Goal: Information Seeking & Learning: Check status

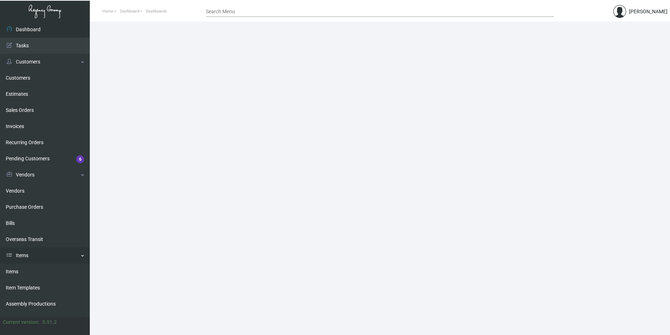
click at [46, 254] on link "Items" at bounding box center [45, 256] width 90 height 16
click at [39, 273] on link "Reporting" at bounding box center [45, 272] width 90 height 16
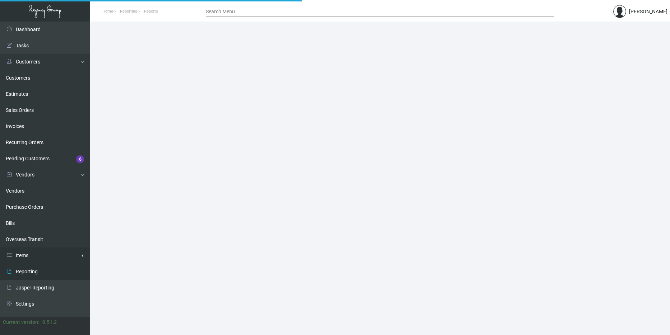
click at [40, 257] on link "Items" at bounding box center [45, 256] width 90 height 16
click at [27, 101] on link "Estimates" at bounding box center [45, 94] width 90 height 16
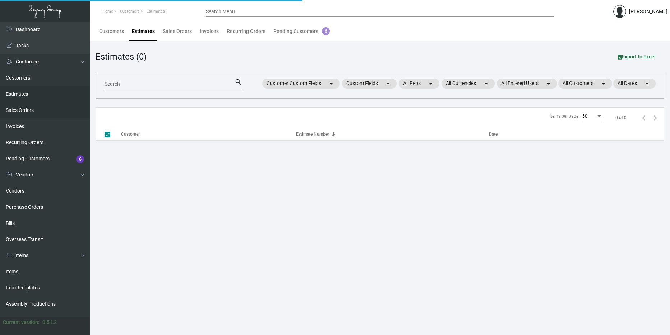
click at [28, 115] on link "Sales Orders" at bounding box center [45, 110] width 90 height 16
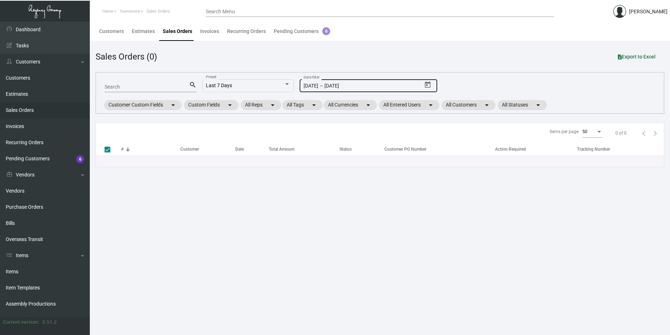
click at [351, 89] on div "[DATE] [DATE] – [DATE] Date filter" at bounding box center [362, 85] width 119 height 14
click at [427, 83] on icon "Open calendar" at bounding box center [428, 85] width 6 height 6
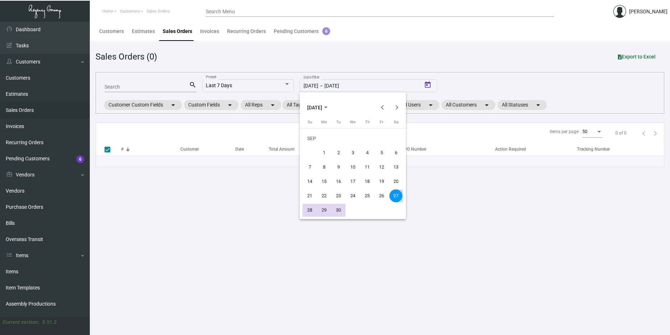
click at [322, 105] on span "[DATE]" at bounding box center [314, 108] width 15 height 6
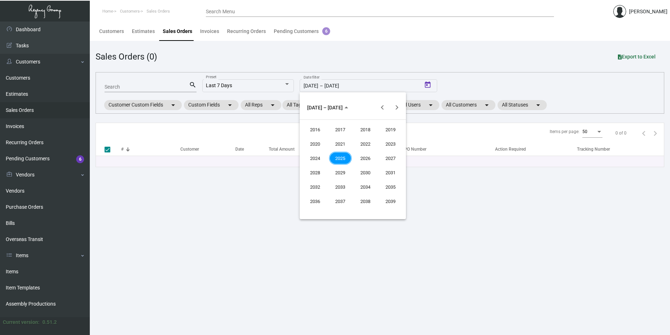
click at [316, 158] on div "2024" at bounding box center [315, 158] width 23 height 13
click at [319, 169] on div "SEP" at bounding box center [315, 172] width 23 height 13
click at [320, 154] on div "2" at bounding box center [323, 153] width 13 height 13
type input "[DATE]"
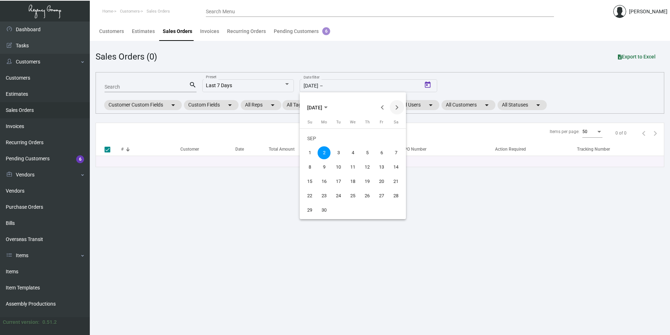
click at [393, 108] on button "Next month" at bounding box center [397, 107] width 14 height 14
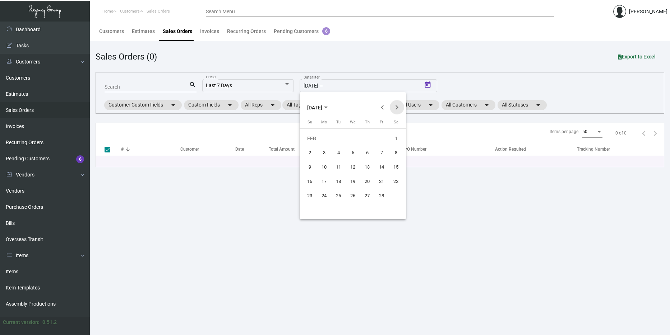
click at [393, 108] on button "Next month" at bounding box center [397, 107] width 14 height 14
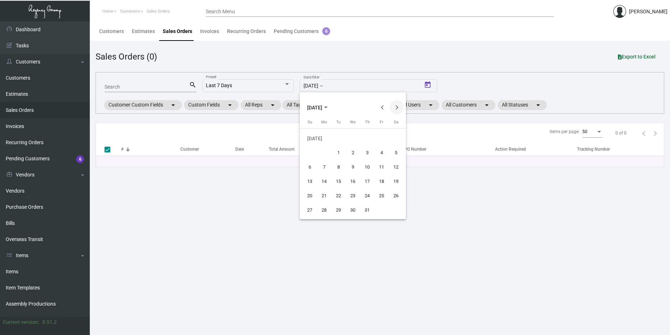
click at [393, 108] on button "Next month" at bounding box center [397, 107] width 14 height 14
click at [322, 108] on span "[DATE]" at bounding box center [314, 108] width 15 height 6
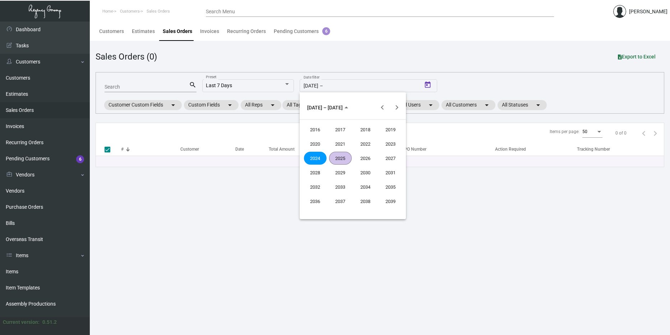
click at [316, 161] on div "2024" at bounding box center [315, 158] width 23 height 13
click at [322, 140] on div "JAN" at bounding box center [315, 144] width 23 height 13
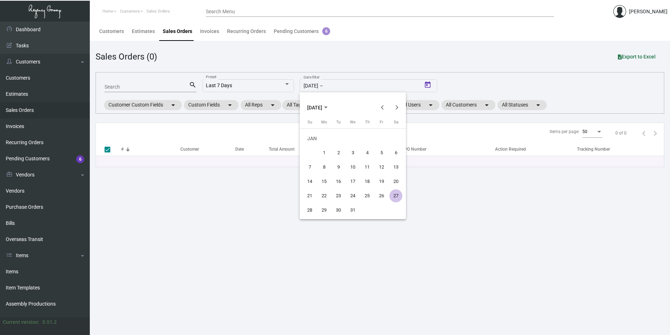
click at [325, 154] on div "1" at bounding box center [323, 153] width 13 height 13
type input "[DATE]"
click at [392, 108] on button "Next month" at bounding box center [397, 107] width 14 height 14
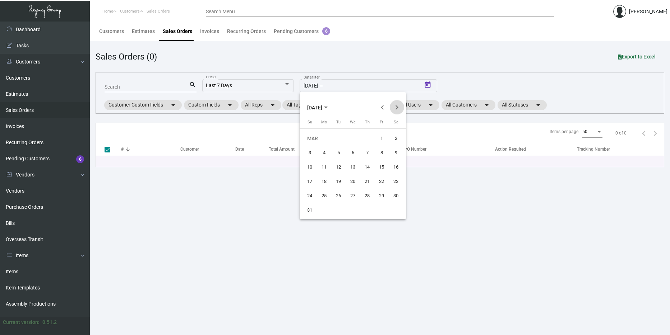
click at [392, 108] on button "Next month" at bounding box center [397, 107] width 14 height 14
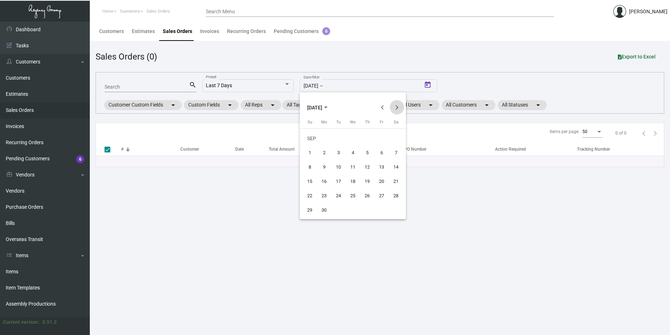
click at [392, 108] on button "Next month" at bounding box center [397, 107] width 14 height 14
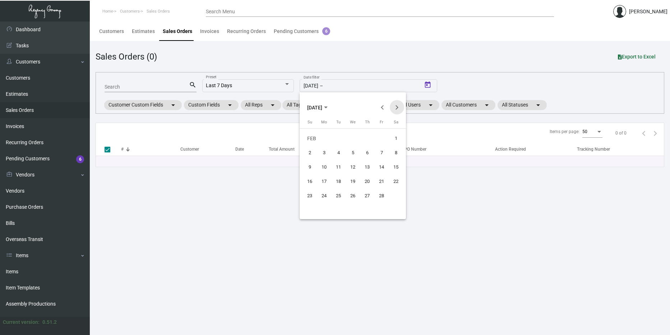
click at [392, 108] on button "Next month" at bounding box center [397, 107] width 14 height 14
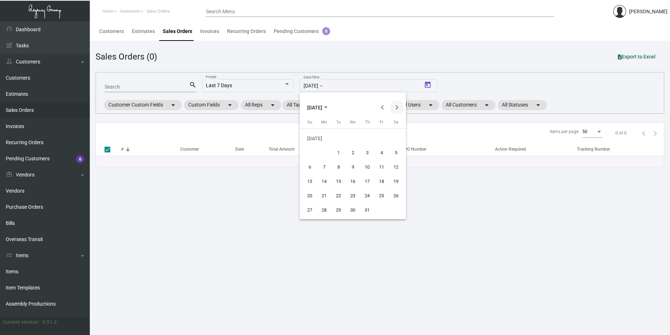
click at [392, 108] on button "Next month" at bounding box center [397, 107] width 14 height 14
click at [380, 192] on div "31" at bounding box center [381, 196] width 13 height 13
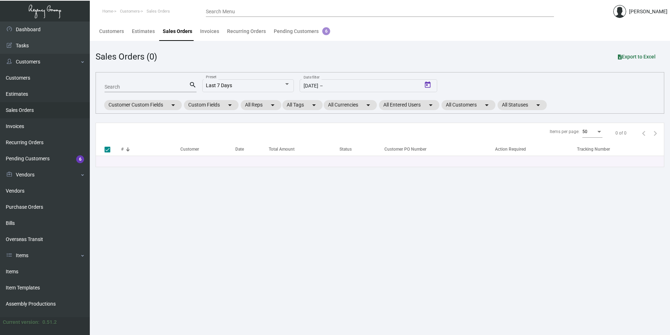
type input "[DATE]"
checkbox input "false"
click at [455, 104] on mat-chip "All Customers arrow_drop_down" at bounding box center [468, 105] width 54 height 10
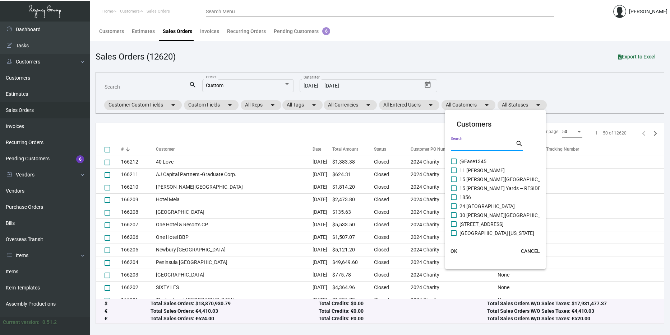
drag, startPoint x: 455, startPoint y: 104, endPoint x: 468, endPoint y: 144, distance: 41.9
click at [469, 144] on input "Search" at bounding box center [483, 146] width 65 height 6
type input "Virgin"
click at [491, 195] on span "Virgin Hotels [GEOGRAPHIC_DATA]" at bounding box center [498, 197] width 78 height 9
click at [454, 200] on input "Virgin Hotels [GEOGRAPHIC_DATA]" at bounding box center [453, 200] width 0 height 0
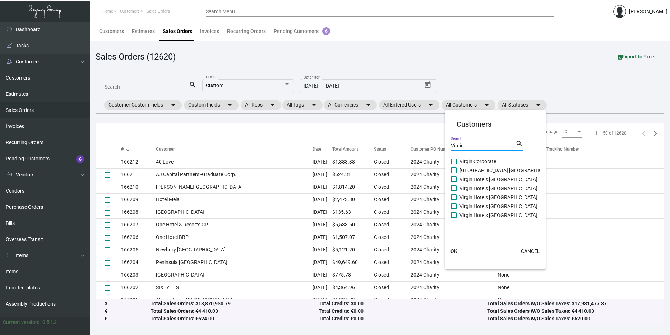
checkbox input "true"
click at [455, 252] on span "OK" at bounding box center [453, 251] width 7 height 6
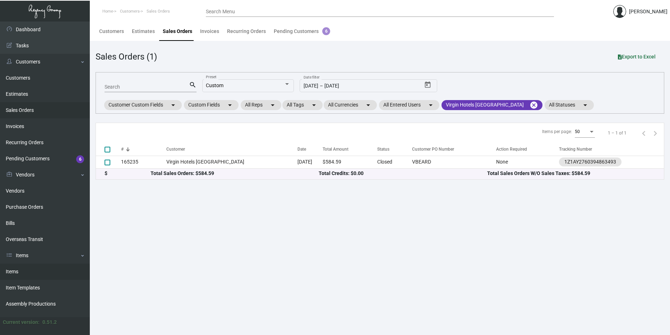
click at [25, 278] on link "Items" at bounding box center [45, 272] width 90 height 16
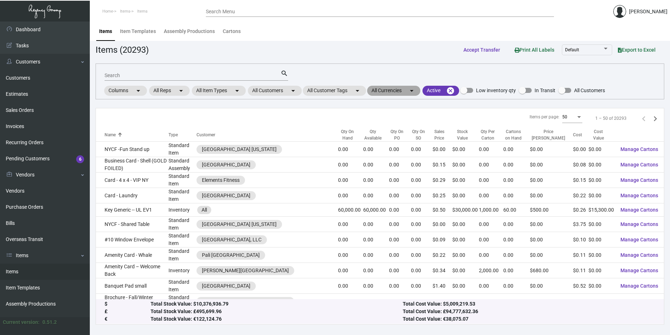
click at [397, 92] on mat-chip "All Currencies arrow_drop_down" at bounding box center [393, 91] width 53 height 10
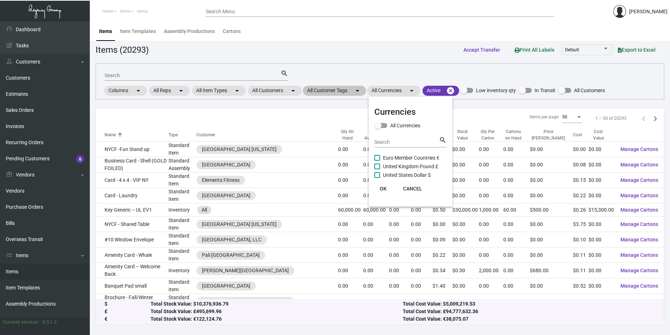
click at [345, 90] on div at bounding box center [335, 167] width 670 height 335
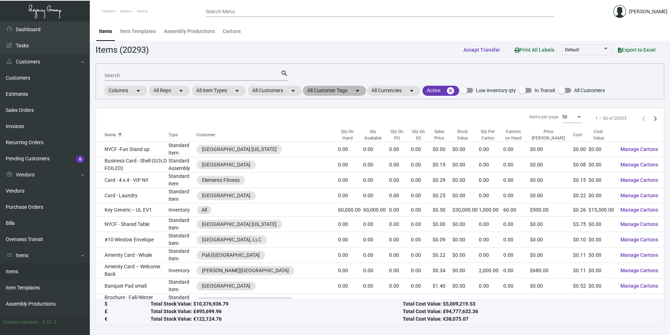
click at [353, 90] on mat-chip "All Customer Tags arrow_drop_down" at bounding box center [334, 91] width 63 height 10
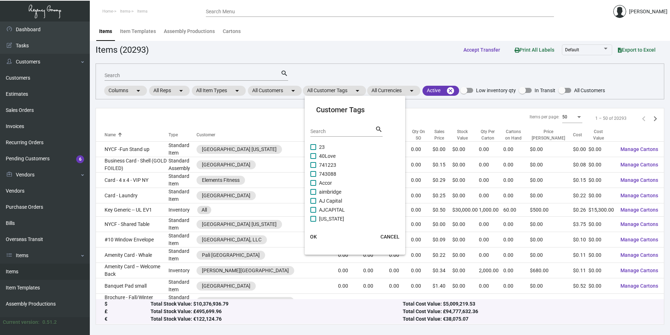
click at [355, 90] on div at bounding box center [335, 167] width 670 height 335
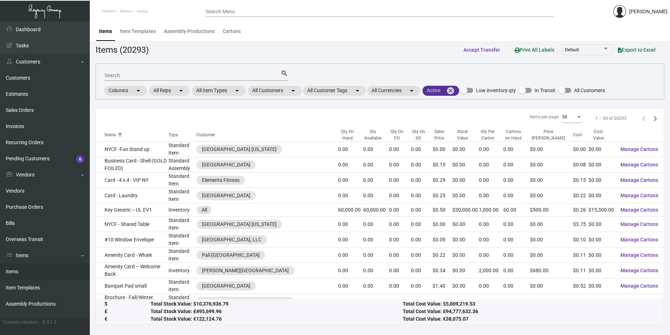
click at [435, 91] on mat-chip "Active cancel" at bounding box center [440, 91] width 37 height 10
click at [435, 91] on div at bounding box center [335, 167] width 670 height 335
click at [26, 108] on link "Sales Orders" at bounding box center [45, 110] width 90 height 16
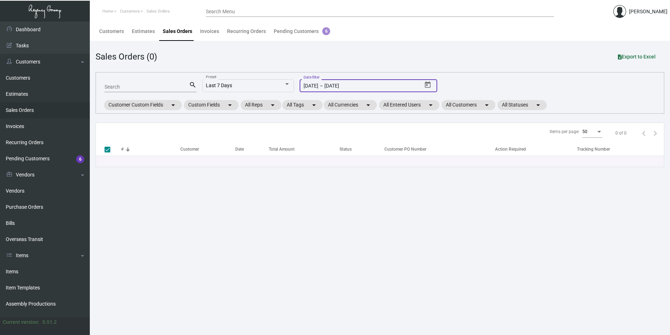
click at [339, 88] on input "[DATE]" at bounding box center [353, 86] width 58 height 6
click at [426, 85] on icon "Open calendar" at bounding box center [428, 85] width 8 height 8
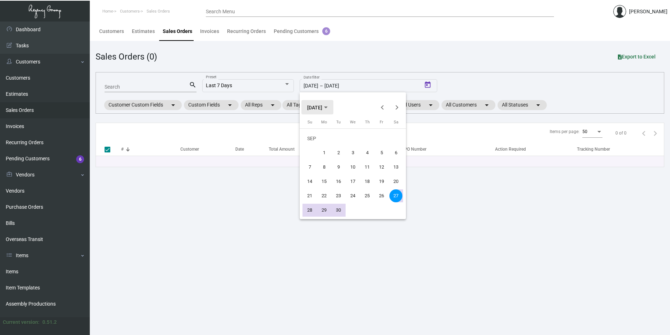
click at [327, 108] on span "[DATE]" at bounding box center [317, 107] width 20 height 6
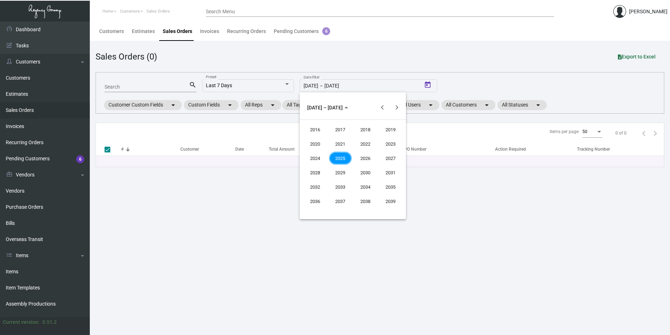
click at [316, 158] on div "2024" at bounding box center [315, 158] width 23 height 13
click at [315, 141] on div "JAN" at bounding box center [315, 144] width 23 height 13
click at [321, 146] on button "1" at bounding box center [324, 153] width 14 height 14
type input "[DATE]"
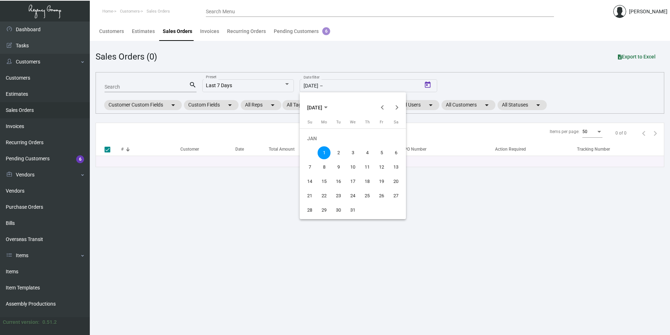
click at [341, 88] on div at bounding box center [335, 167] width 670 height 335
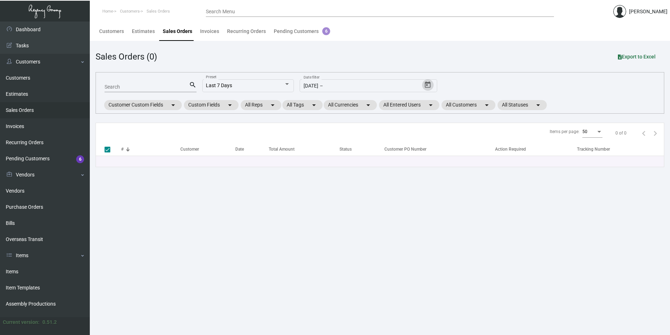
click at [335, 93] on div "[DATE] [DATE] – Date filter" at bounding box center [368, 89] width 138 height 20
click at [336, 89] on div "[DATE] [DATE] – Date filter" at bounding box center [362, 85] width 119 height 14
click at [431, 88] on icon "Open calendar" at bounding box center [428, 85] width 8 height 8
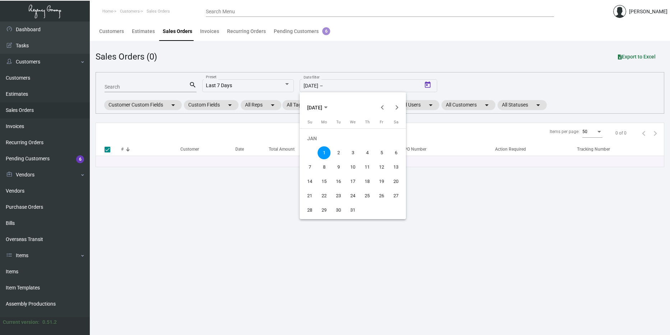
click at [333, 109] on button "[DATE]" at bounding box center [317, 107] width 32 height 14
click at [344, 159] on div "2025" at bounding box center [340, 158] width 23 height 13
click at [318, 171] on div "SEP" at bounding box center [315, 172] width 23 height 13
click at [397, 106] on button "Next month" at bounding box center [397, 107] width 14 height 14
click at [385, 137] on div "3" at bounding box center [381, 138] width 13 height 13
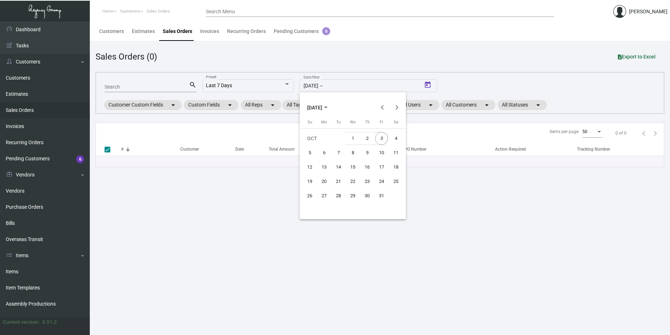
type input "[DATE]"
checkbox input "false"
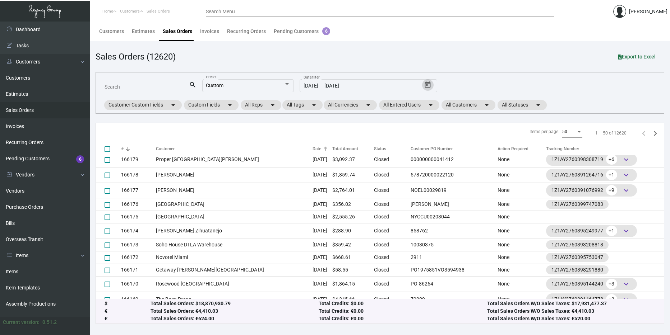
scroll to position [418, 0]
click at [650, 135] on icon "Next page" at bounding box center [655, 134] width 10 height 10
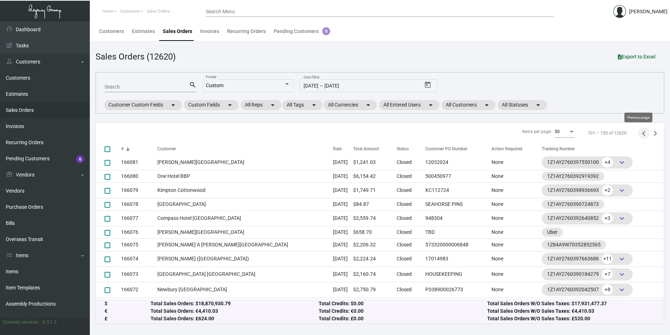
click at [640, 133] on icon "Previous page" at bounding box center [643, 134] width 10 height 10
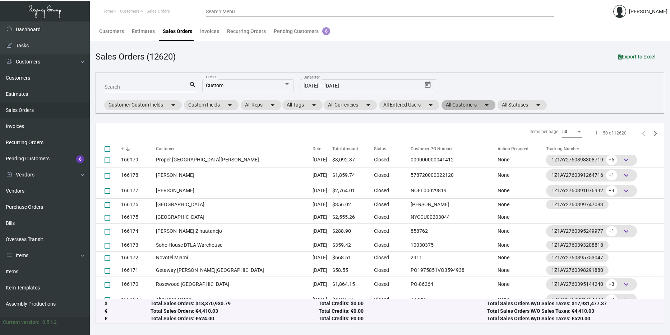
click at [472, 107] on mat-chip "All Customers arrow_drop_down" at bounding box center [468, 105] width 54 height 10
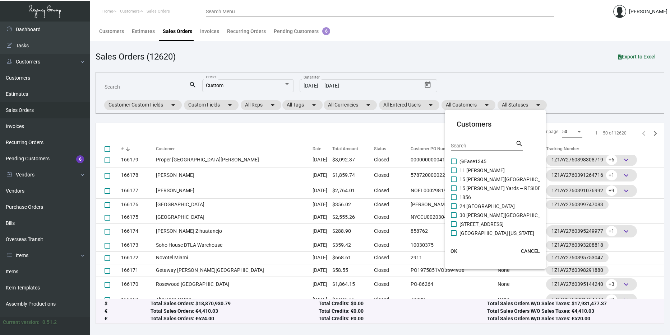
click at [477, 145] on input "Search" at bounding box center [483, 146] width 65 height 6
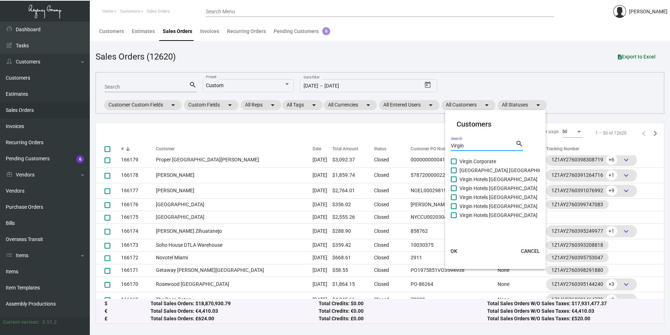
type input "Virgin"
click at [487, 199] on span "Virgin Hotels [GEOGRAPHIC_DATA]" at bounding box center [498, 197] width 78 height 9
click at [454, 200] on input "Virgin Hotels [GEOGRAPHIC_DATA]" at bounding box center [453, 200] width 0 height 0
checkbox input "true"
click at [457, 250] on span "OK" at bounding box center [453, 251] width 7 height 6
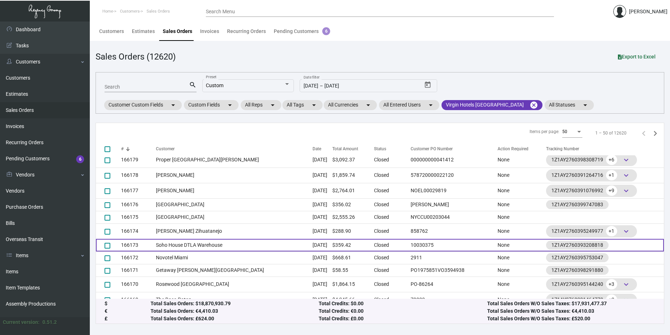
scroll to position [0, 0]
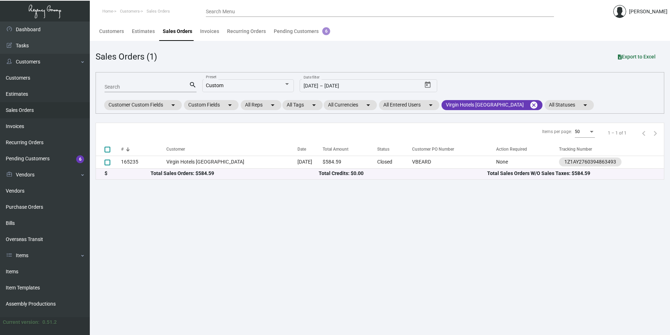
click at [580, 133] on div "50" at bounding box center [582, 132] width 14 height 5
click at [580, 133] on span "50" at bounding box center [585, 132] width 20 height 13
click at [436, 227] on main "Customers Estimates Sales Orders Invoices Recurring Orders Pending Customers 6 …" at bounding box center [380, 179] width 580 height 314
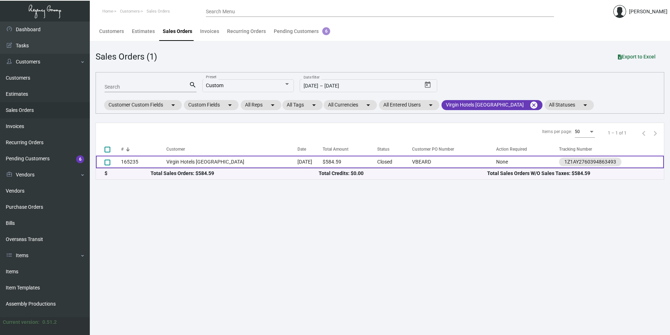
click at [336, 163] on td "$584.59" at bounding box center [349, 162] width 54 height 13
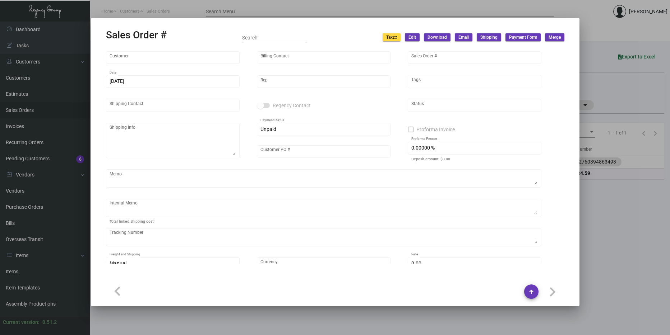
type input "Virgin Hotels [GEOGRAPHIC_DATA]"
type input "[PERSON_NAME]"
type input "165235"
type input "[DATE]"
type input "[PERSON_NAME]"
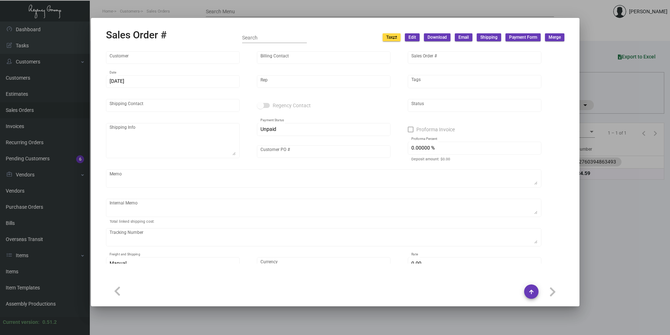
type input "[PERSON_NAME]"
type textarea "Virgin Hotels [GEOGRAPHIC_DATA] - [PERSON_NAME] [STREET_ADDRESS]"
type input "VBEARD"
type textarea "10.15"
type input "United States Dollar $"
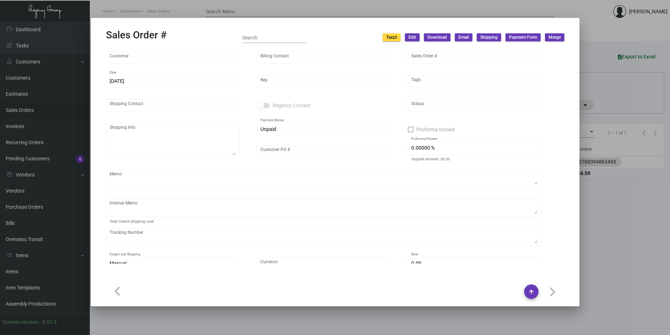
type input "$ 34.59"
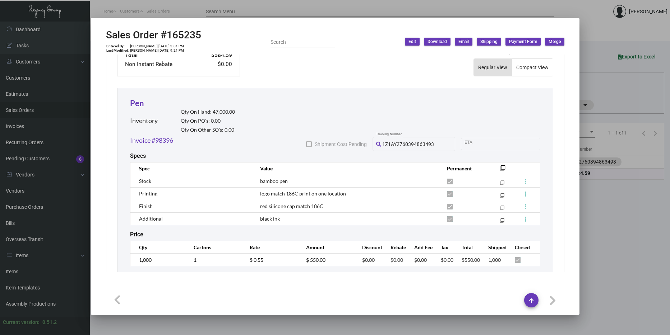
scroll to position [402, 0]
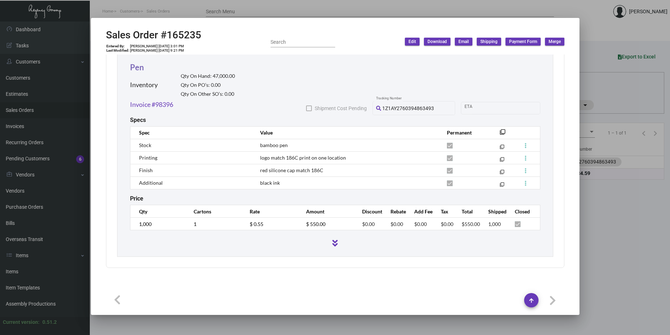
click at [131, 64] on link "Pen" at bounding box center [137, 67] width 14 height 10
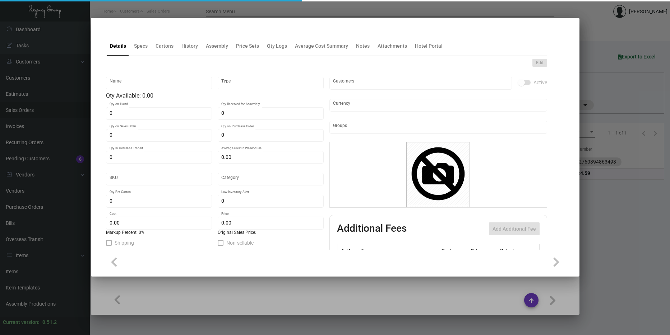
type input "Pen"
type input "Inventory"
type input "47,000"
type input "$ 0.00"
type input "Overseas"
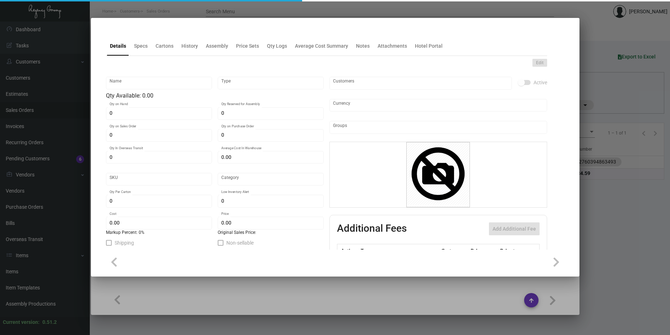
type input "1,000"
type input "$ 0.25"
type input "$ 0.55"
checkbox input "true"
type input "United States Dollar $"
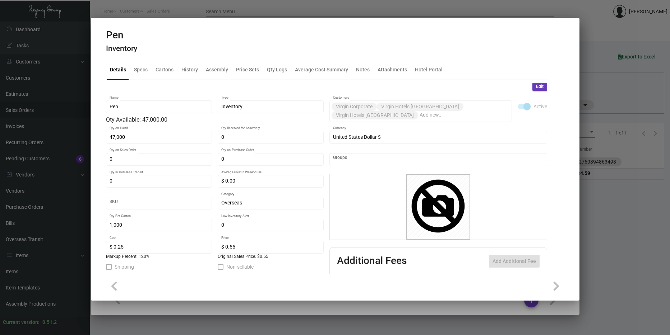
click at [616, 181] on div at bounding box center [335, 167] width 670 height 335
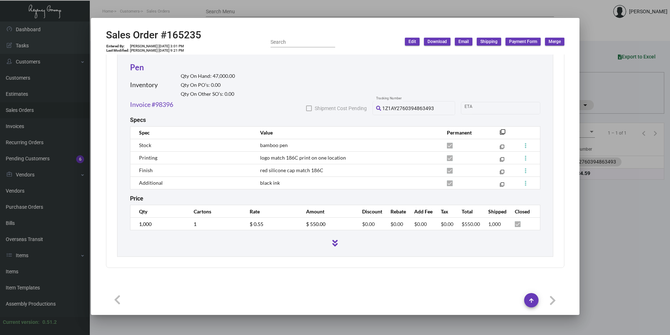
click at [599, 94] on div at bounding box center [335, 167] width 670 height 335
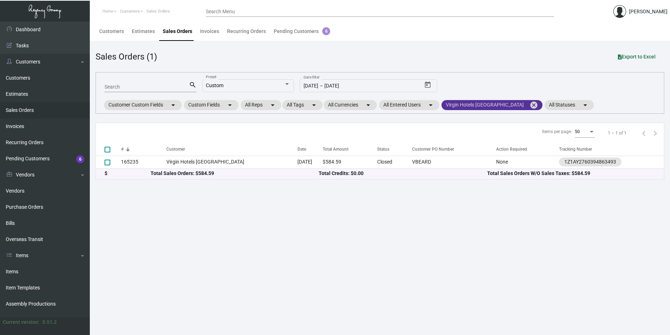
click at [475, 103] on mat-chip "Virgin Hotels [GEOGRAPHIC_DATA] cancel" at bounding box center [491, 105] width 101 height 10
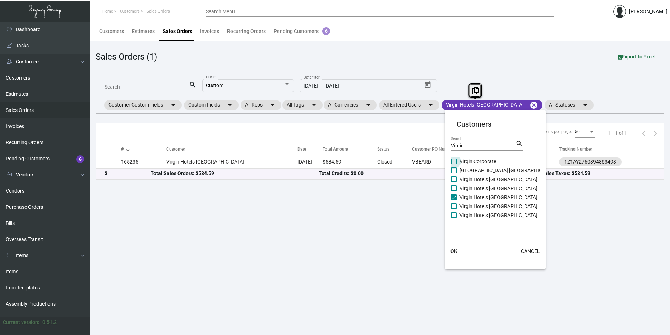
click at [468, 164] on span "Virgin Corporate" at bounding box center [477, 161] width 37 height 9
click at [454, 164] on input "Virgin Corporate" at bounding box center [453, 164] width 0 height 0
checkbox input "true"
click at [456, 251] on span "OK" at bounding box center [453, 251] width 7 height 6
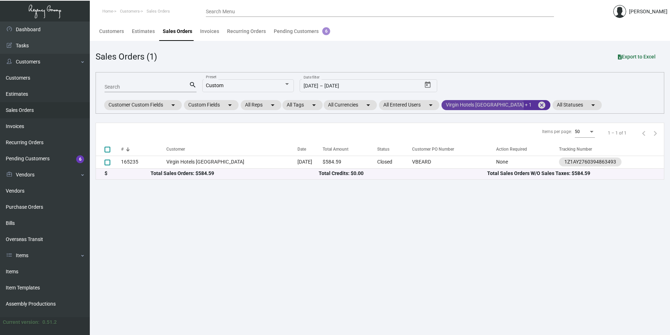
click at [482, 107] on mat-chip "Virgin Hotels [GEOGRAPHIC_DATA] + 1 cancel" at bounding box center [495, 105] width 109 height 10
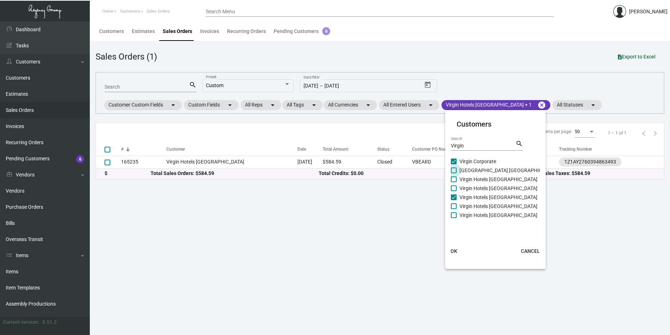
click at [476, 171] on span "[GEOGRAPHIC_DATA] [GEOGRAPHIC_DATA]" at bounding box center [508, 170] width 98 height 9
click at [454, 173] on input "[GEOGRAPHIC_DATA] [GEOGRAPHIC_DATA]" at bounding box center [453, 173] width 0 height 0
checkbox input "true"
click at [475, 177] on span "Virgin Hotels [GEOGRAPHIC_DATA]" at bounding box center [498, 179] width 78 height 9
click at [454, 182] on input "Virgin Hotels [GEOGRAPHIC_DATA]" at bounding box center [453, 182] width 0 height 0
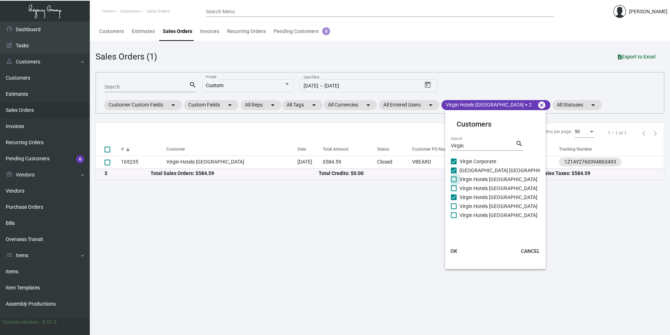
checkbox input "true"
click at [476, 185] on span "Virgin Hotels [GEOGRAPHIC_DATA]" at bounding box center [498, 188] width 78 height 9
click at [454, 191] on input "Virgin Hotels [GEOGRAPHIC_DATA]" at bounding box center [453, 191] width 0 height 0
checkbox input "true"
click at [478, 205] on span "Virgin Hotels [GEOGRAPHIC_DATA]" at bounding box center [498, 206] width 78 height 9
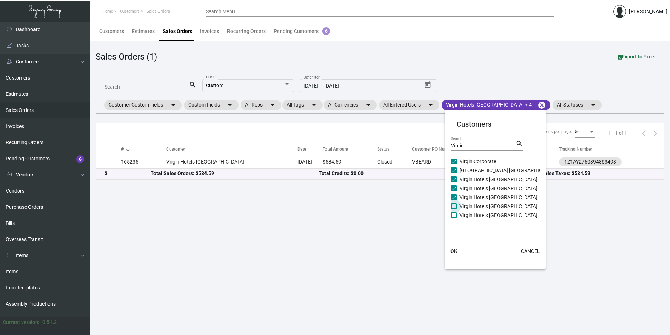
click at [454, 209] on input "Virgin Hotels [GEOGRAPHIC_DATA]" at bounding box center [453, 209] width 0 height 0
checkbox input "true"
click at [478, 212] on span "Virgin Hotels [GEOGRAPHIC_DATA]" at bounding box center [498, 215] width 78 height 9
click at [454, 218] on input "Virgin Hotels [GEOGRAPHIC_DATA]" at bounding box center [453, 218] width 0 height 0
checkbox input "true"
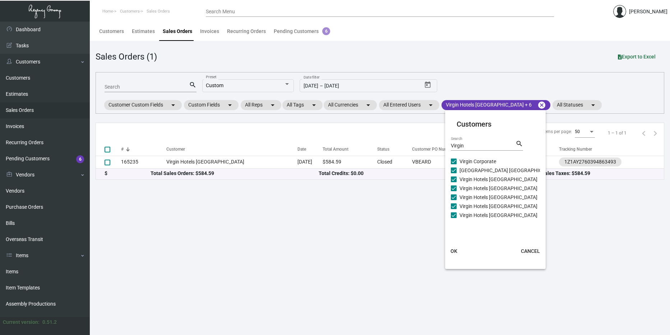
click at [452, 254] on span "OK" at bounding box center [453, 251] width 7 height 6
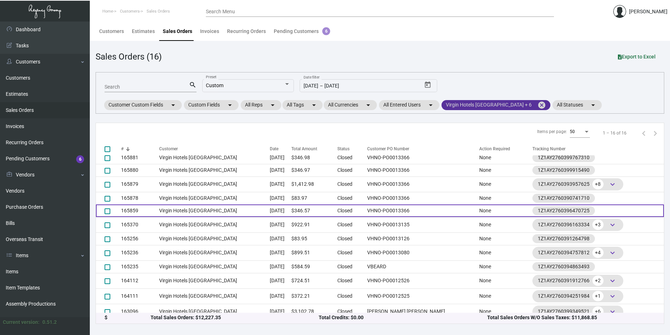
scroll to position [0, 0]
